Goal: Task Accomplishment & Management: Manage account settings

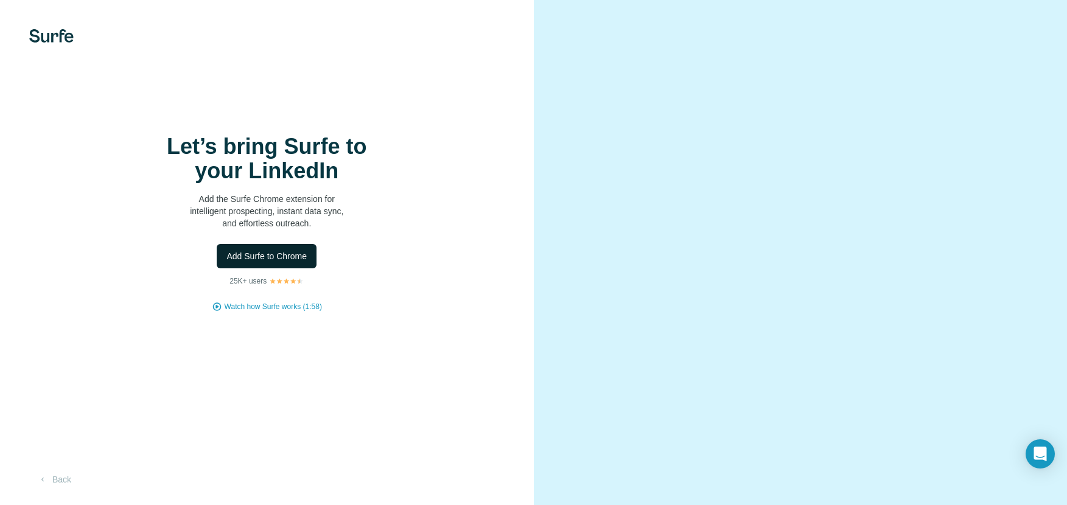
click at [242, 262] on span "Add Surfe to Chrome" at bounding box center [267, 256] width 80 height 12
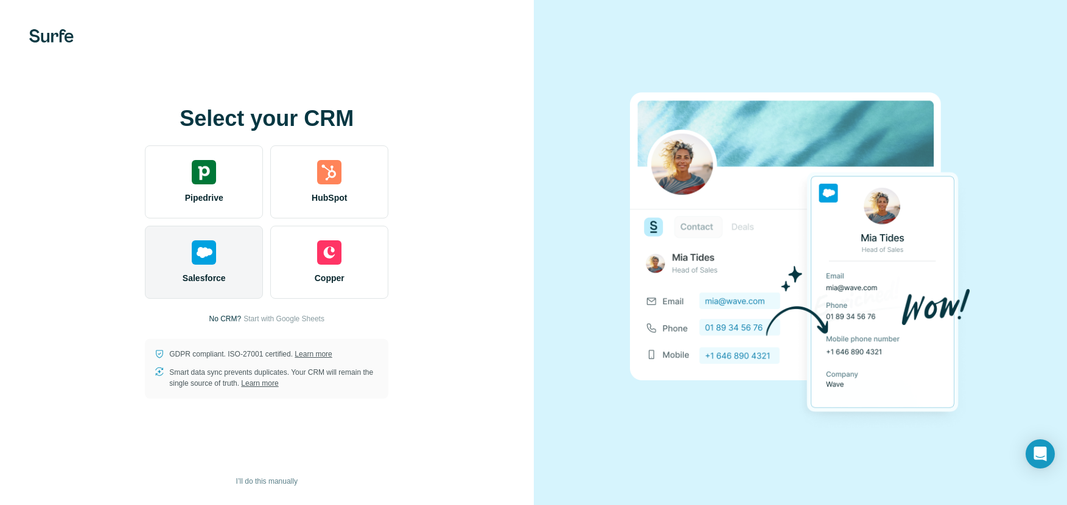
click at [194, 246] on img at bounding box center [204, 253] width 24 height 24
click at [202, 254] on img at bounding box center [204, 253] width 24 height 24
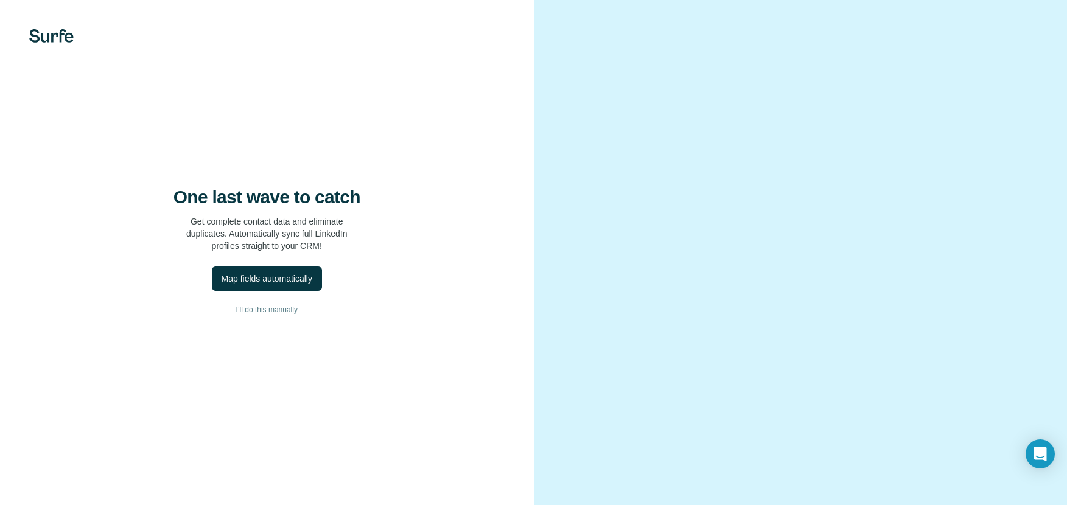
click at [269, 315] on span "I’ll do this manually" at bounding box center [267, 309] width 62 height 11
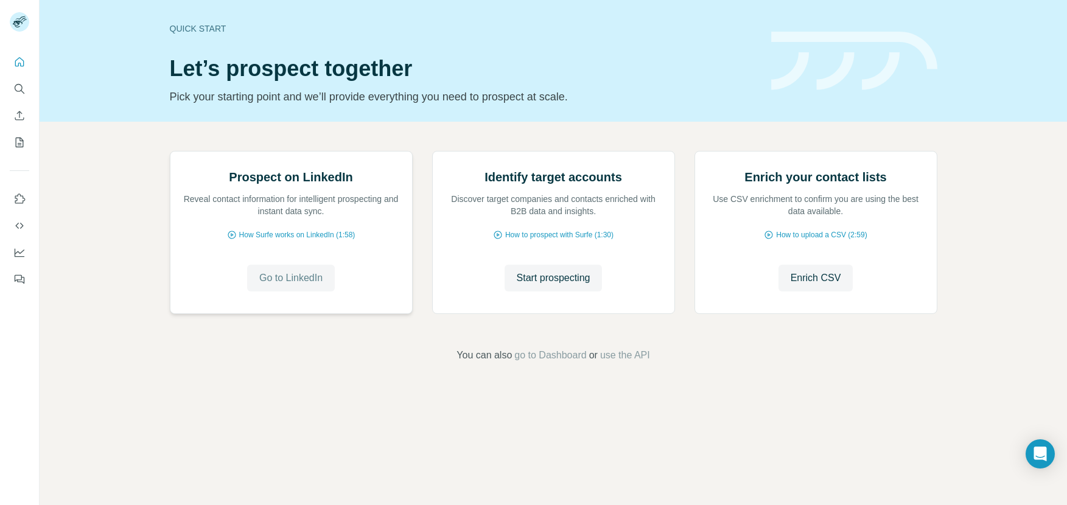
click at [293, 286] on span "Go to LinkedIn" at bounding box center [290, 278] width 63 height 15
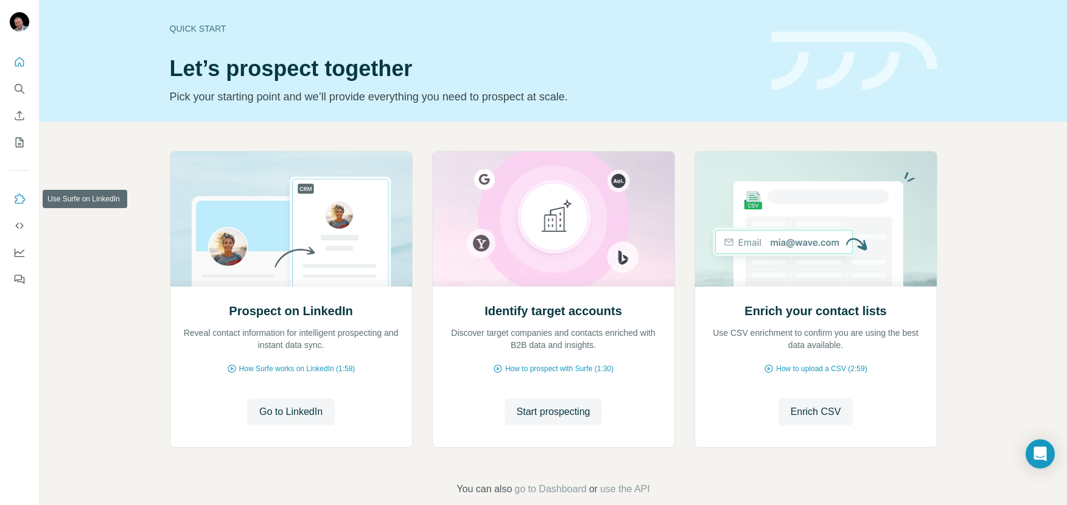
click at [14, 198] on icon "Use Surfe on LinkedIn" at bounding box center [19, 199] width 12 height 12
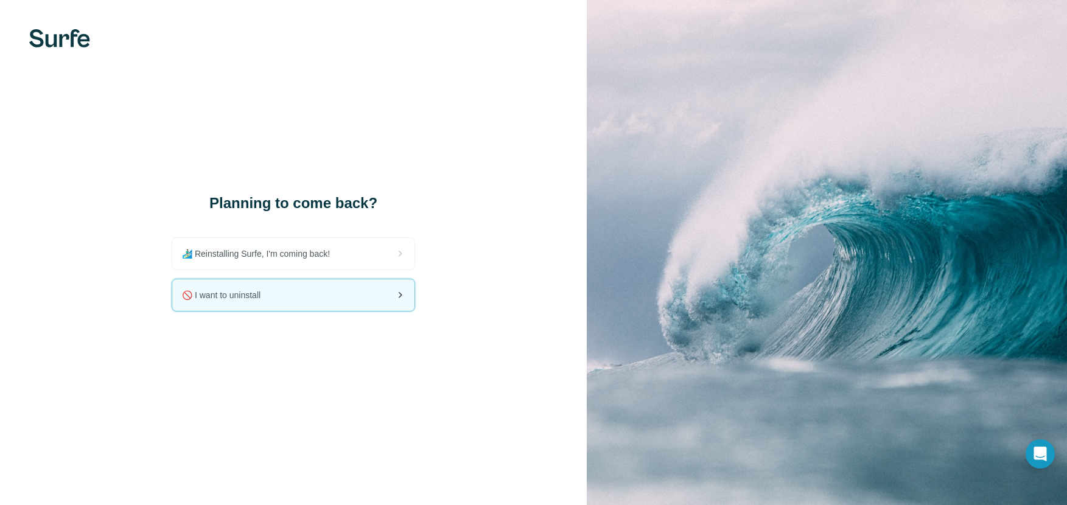
click at [206, 298] on span "🚫 I want to uninstall" at bounding box center [226, 295] width 88 height 12
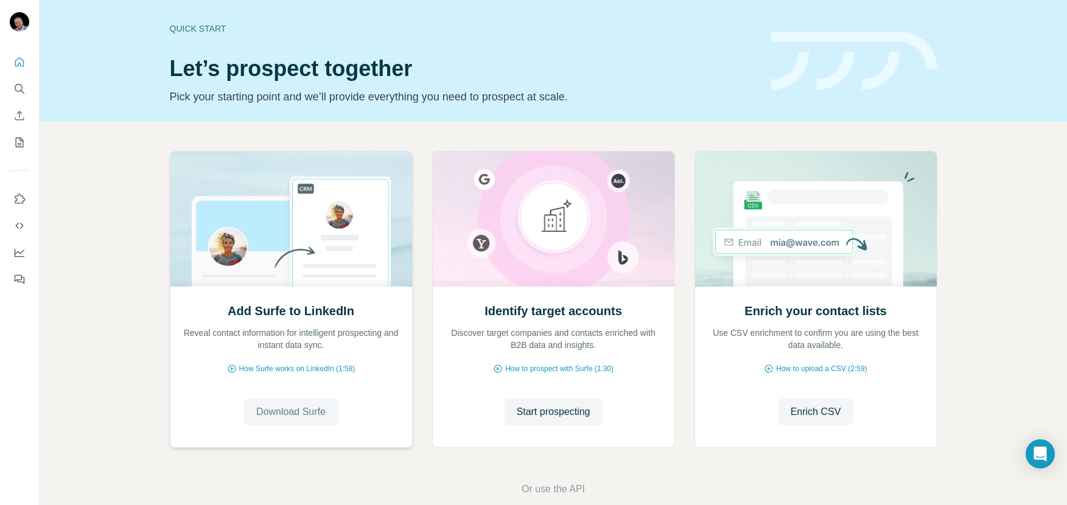
click at [317, 409] on span "Download Surfe" at bounding box center [290, 412] width 69 height 15
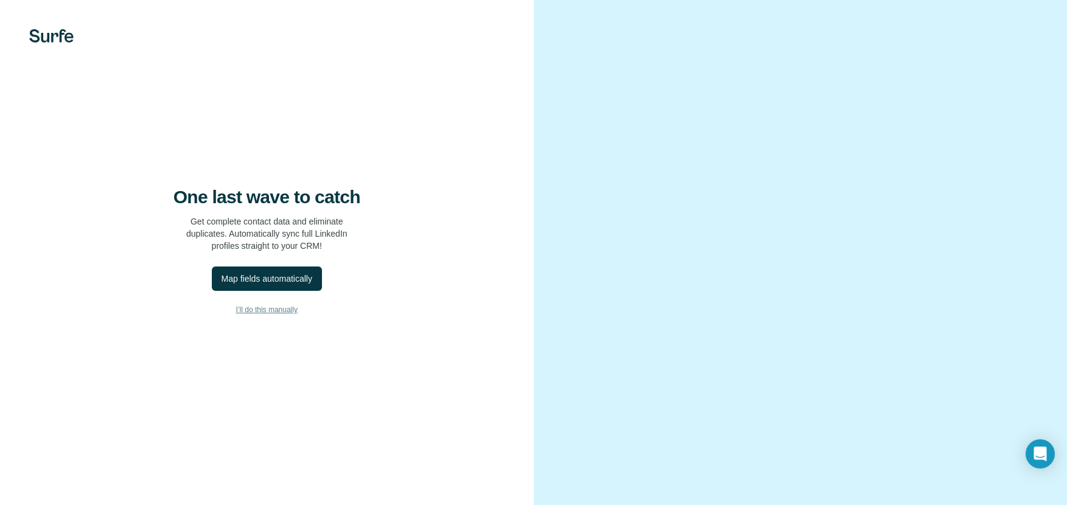
click at [274, 315] on span "I’ll do this manually" at bounding box center [267, 309] width 62 height 11
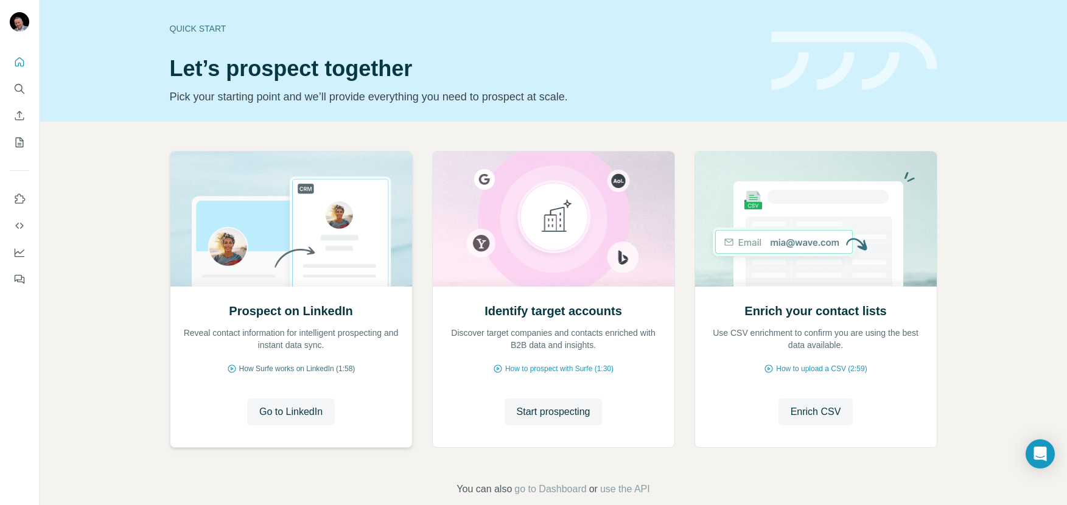
click at [299, 367] on span "How Surfe works on LinkedIn (1:58)" at bounding box center [297, 369] width 116 height 11
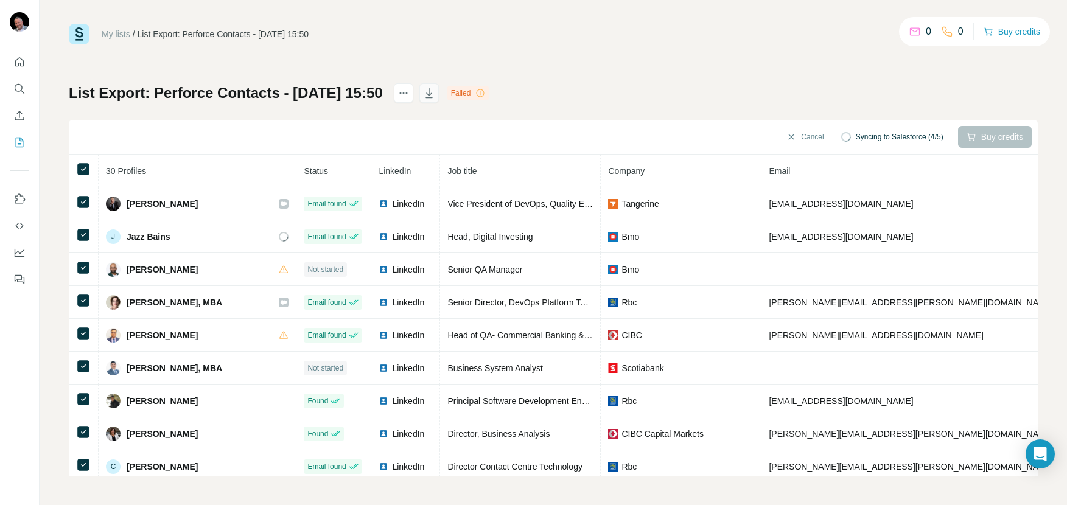
click at [435, 95] on icon "button" at bounding box center [429, 93] width 12 height 12
